Goal: Transaction & Acquisition: Purchase product/service

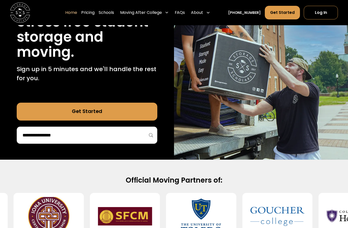
click at [55, 131] on input "search" at bounding box center [87, 135] width 130 height 9
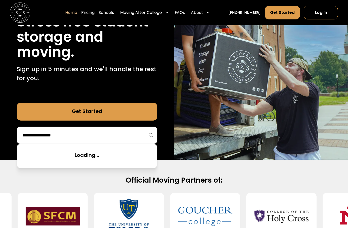
scroll to position [73, 0]
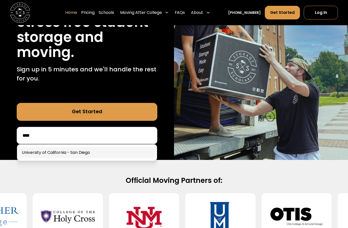
type input "****"
click at [102, 151] on link at bounding box center [86, 152] width 135 height 11
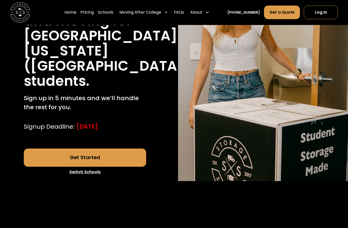
scroll to position [104, 0]
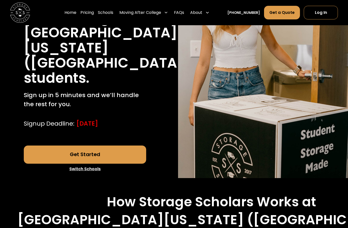
click at [79, 148] on link "Get Started" at bounding box center [85, 155] width 122 height 18
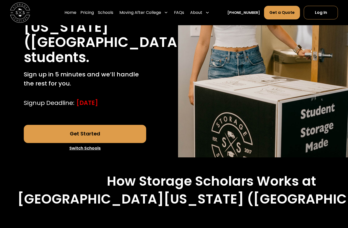
click at [158, 18] on div "Moving After College" at bounding box center [143, 13] width 53 height 14
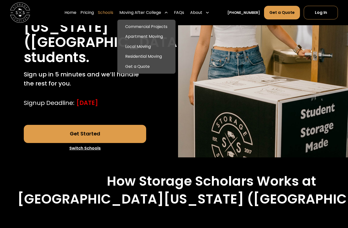
click at [113, 11] on link "Schools" at bounding box center [105, 13] width 15 height 14
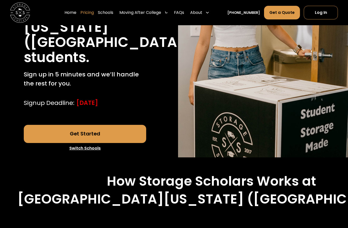
click at [94, 14] on link "Pricing" at bounding box center [86, 13] width 13 height 14
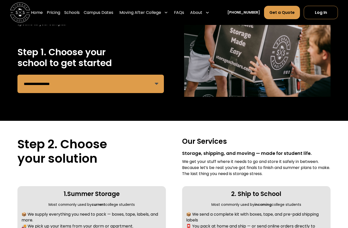
scroll to position [82, 0]
click at [115, 90] on select "**********" at bounding box center [90, 84] width 146 height 18
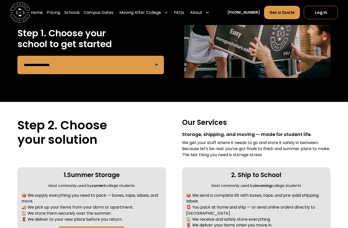
scroll to position [98, 0]
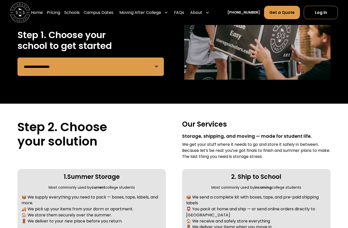
click at [98, 62] on select "**********" at bounding box center [90, 67] width 146 height 18
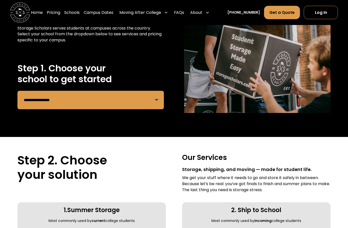
scroll to position [65, 0]
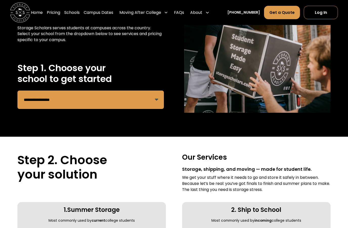
click at [40, 96] on select "**********" at bounding box center [90, 100] width 146 height 18
click at [145, 96] on select "**********" at bounding box center [90, 100] width 146 height 18
select select "**********"
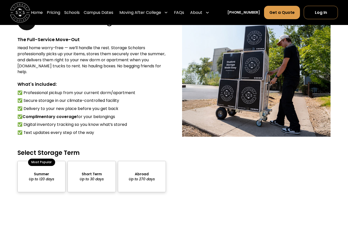
scroll to position [392, 0]
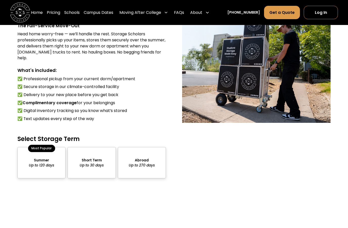
click at [52, 147] on div "package-pricing" at bounding box center [41, 162] width 48 height 31
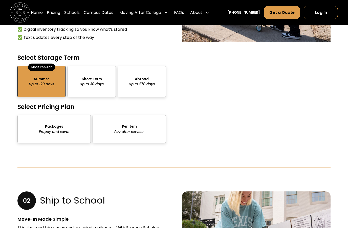
scroll to position [474, 0]
click at [75, 116] on div "package-pricing" at bounding box center [53, 129] width 73 height 28
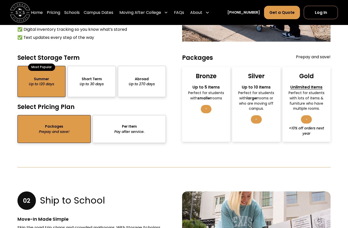
click at [203, 72] on div "Bronze" at bounding box center [205, 76] width 21 height 8
click at [246, 90] on div "Perfect for students with larger rooms or who are moving off campus." at bounding box center [255, 100] width 39 height 21
click at [255, 90] on div "Perfect for students with larger rooms or who are moving off campus." at bounding box center [255, 100] width 39 height 21
click at [307, 115] on div "-" at bounding box center [306, 119] width 11 height 8
click at [299, 84] on div "Unlimited Items" at bounding box center [305, 87] width 39 height 6
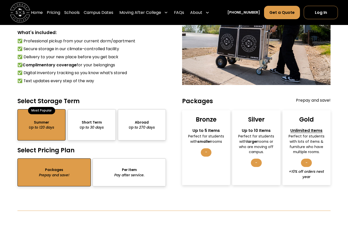
scroll to position [430, 0]
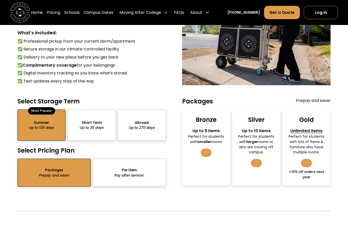
click at [299, 111] on div "Gold Unlimited Items Perfect for students with lots of items & furniture who ha…" at bounding box center [306, 148] width 48 height 75
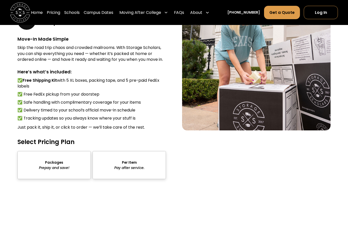
scroll to position [654, 0]
click at [47, 151] on div "sts" at bounding box center [53, 165] width 73 height 28
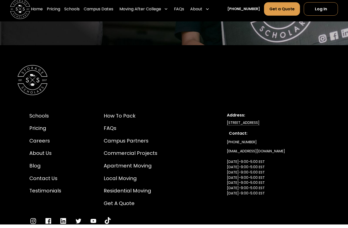
scroll to position [1230, 0]
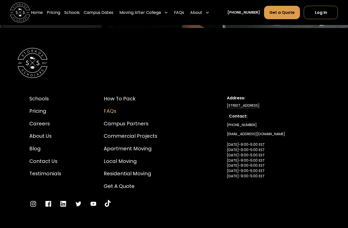
click at [110, 108] on div "FAQs" at bounding box center [131, 112] width 54 height 8
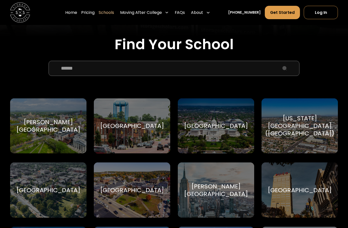
scroll to position [156, 0]
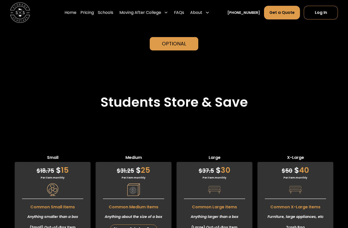
scroll to position [1144, 0]
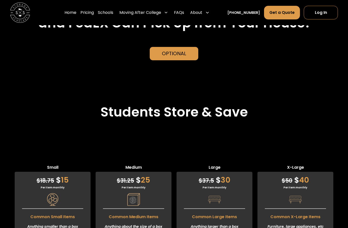
scroll to position [1138, 0]
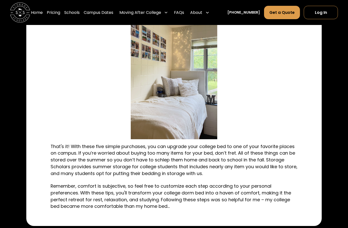
scroll to position [949, 0]
